Goal: Complete application form

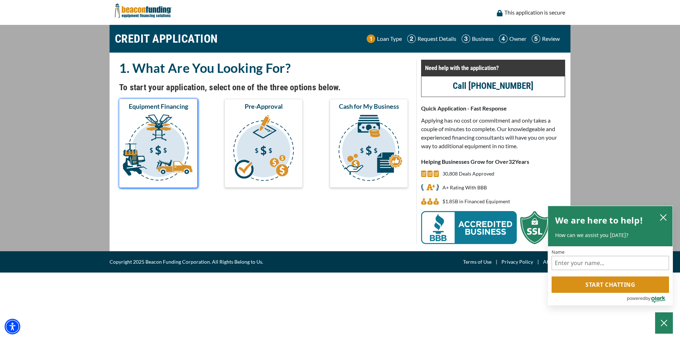
click at [166, 148] on img "submit" at bounding box center [158, 148] width 75 height 71
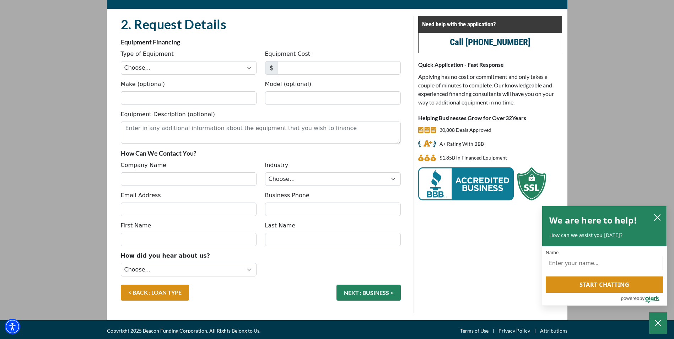
scroll to position [46, 0]
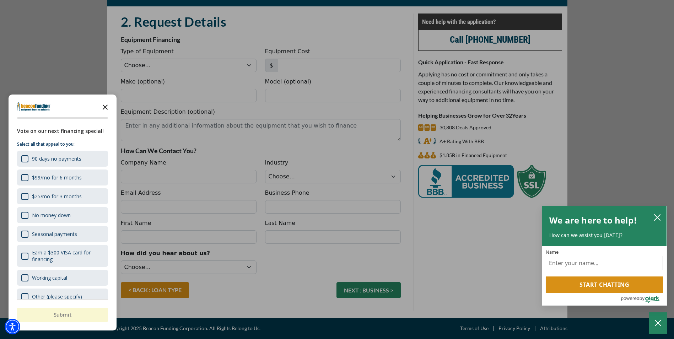
click at [103, 107] on icon "Close the survey" at bounding box center [105, 107] width 14 height 14
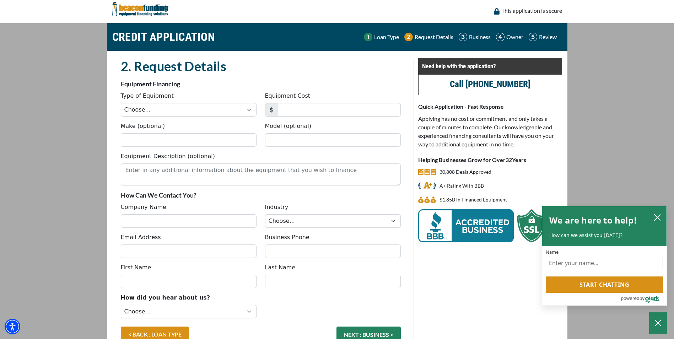
scroll to position [0, 0]
